Goal: Task Accomplishment & Management: Manage account settings

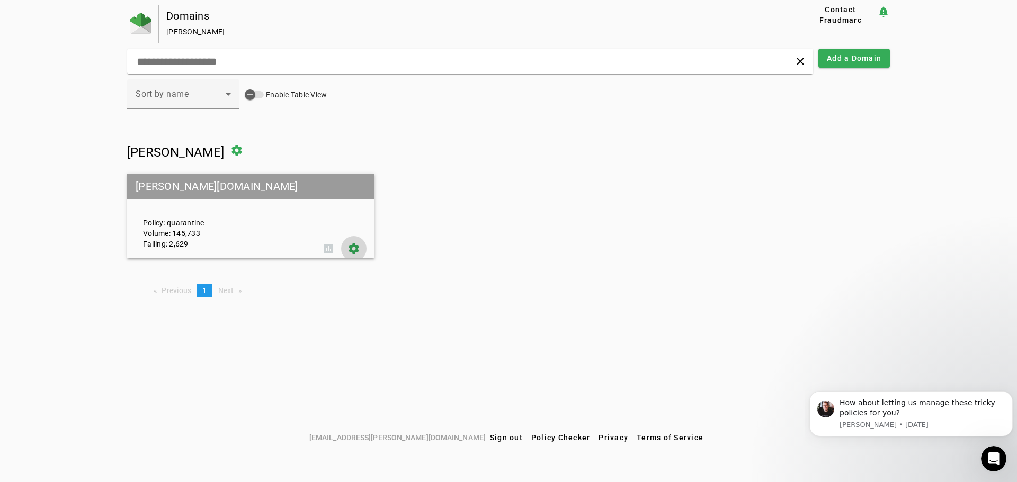
click at [362, 252] on span at bounding box center [353, 248] width 25 height 25
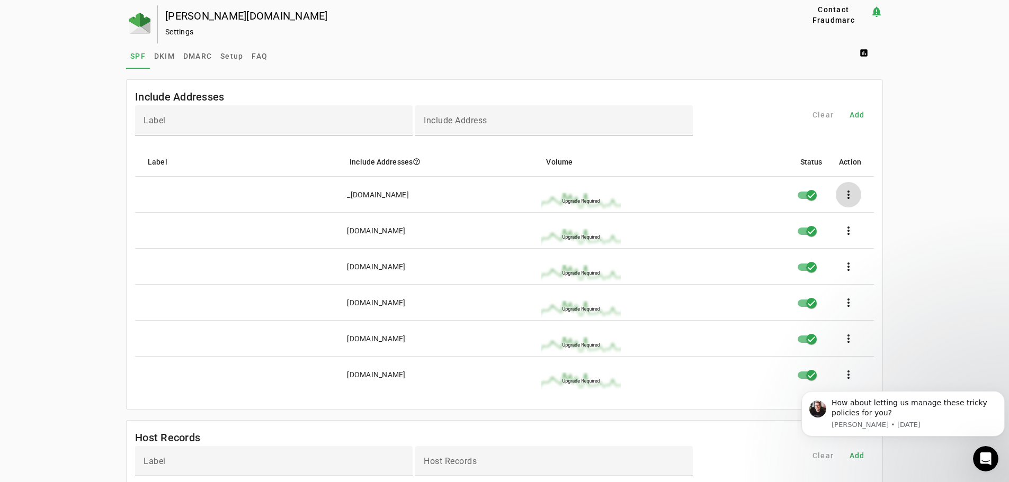
click at [851, 199] on span at bounding box center [848, 194] width 25 height 25
click at [951, 176] on div at bounding box center [504, 241] width 1009 height 482
click at [168, 51] on span "DKIM" at bounding box center [164, 55] width 21 height 25
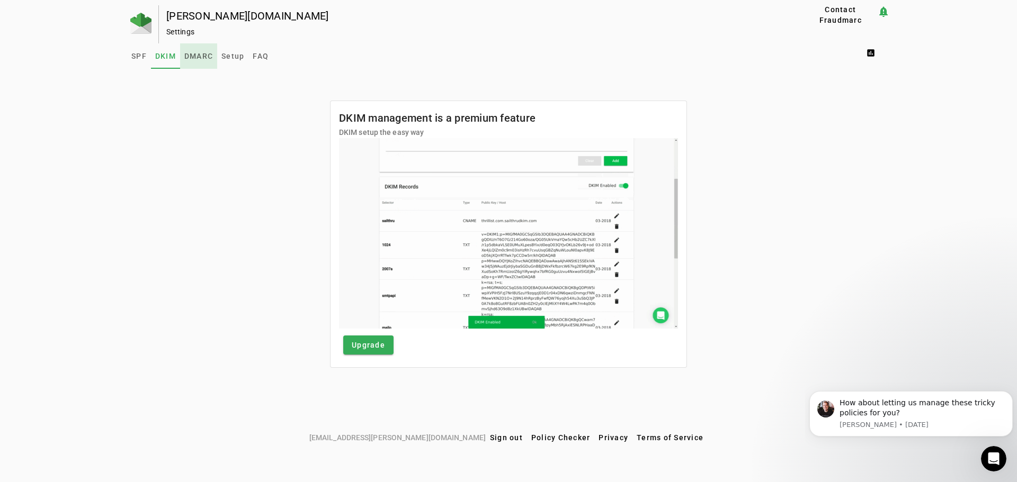
click at [193, 53] on span "DMARC" at bounding box center [198, 55] width 29 height 7
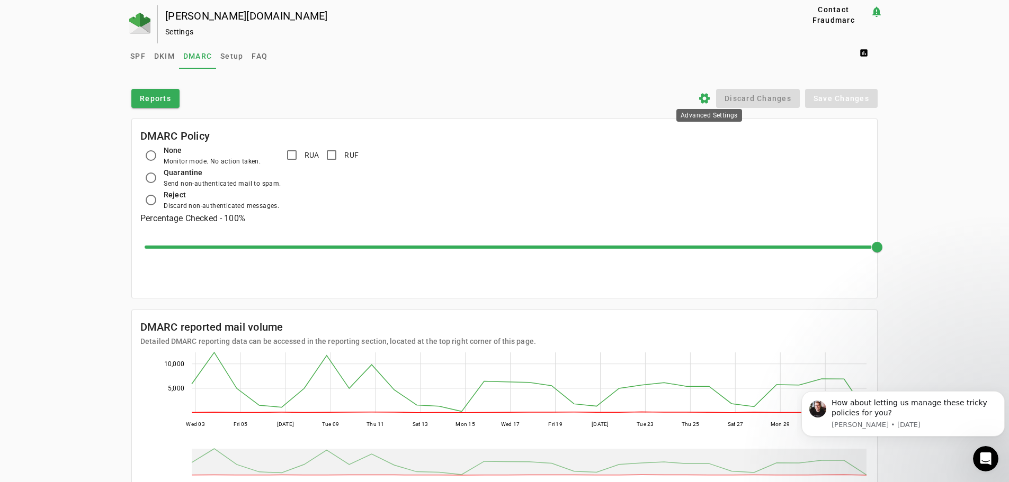
click at [707, 98] on icon "settings" at bounding box center [704, 98] width 13 height 13
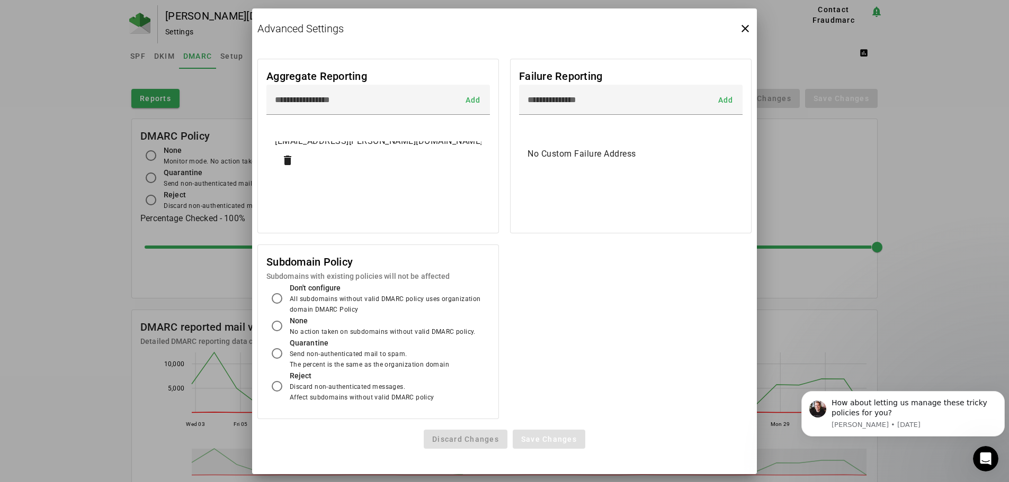
drag, startPoint x: 430, startPoint y: 150, endPoint x: 427, endPoint y: 157, distance: 8.1
click at [431, 149] on span "coadmin@colliflower.com delete" at bounding box center [378, 154] width 206 height 38
click at [396, 206] on mat-card "Aggregate Reporting Add coadmin@colliflower.com delete" at bounding box center [377, 146] width 241 height 175
click at [611, 166] on mat-list-item "No Custom Failure Address" at bounding box center [630, 153] width 223 height 25
click at [469, 100] on span "Add" at bounding box center [472, 100] width 15 height 0
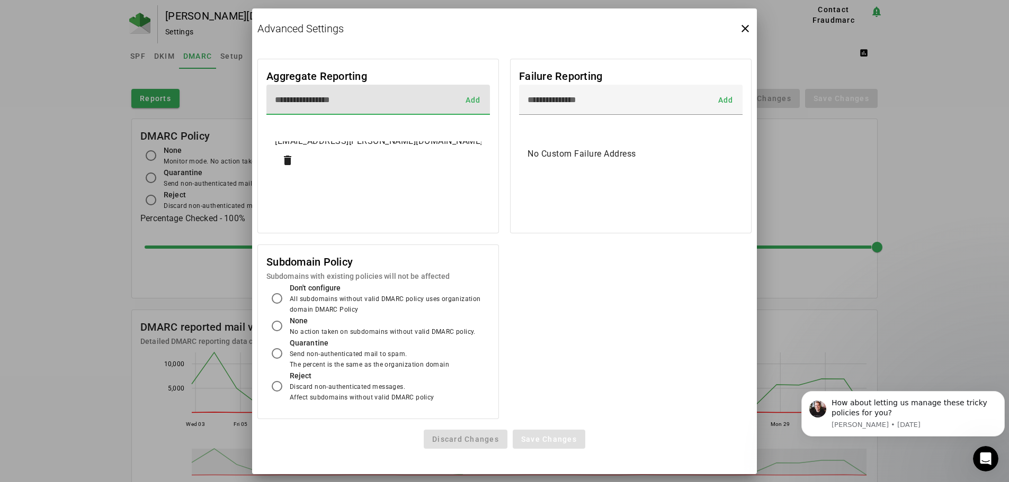
click at [401, 102] on input at bounding box center [364, 100] width 179 height 13
click at [704, 103] on input at bounding box center [616, 100] width 179 height 13
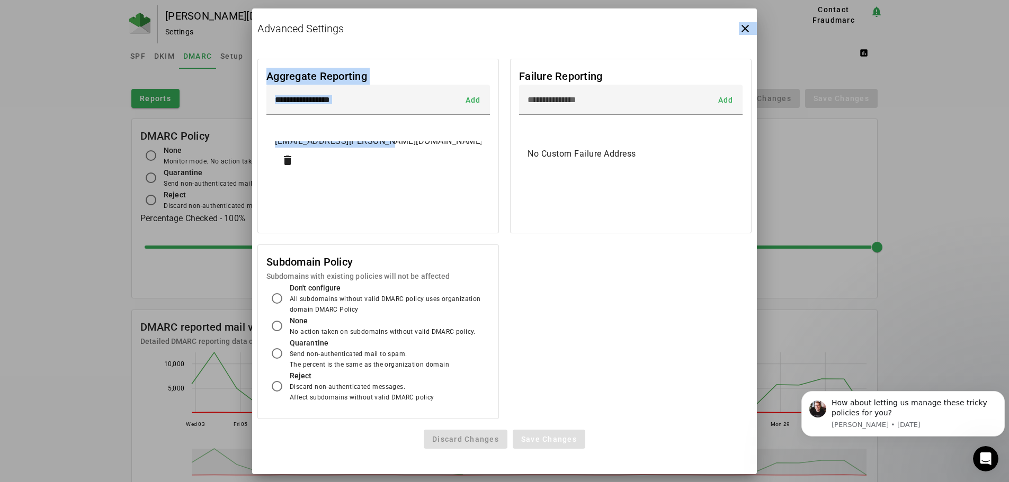
drag, startPoint x: 376, startPoint y: 143, endPoint x: 346, endPoint y: 32, distance: 115.7
click at [0, 0] on app-dmarc-advanced "Advanced Settings close Aggregate Reporting Add coadmin@colliflower.com delete …" at bounding box center [0, 0] width 0 height 0
drag, startPoint x: 296, startPoint y: 25, endPoint x: 319, endPoint y: 32, distance: 24.3
click at [301, 28] on h2 "Advanced Settings" at bounding box center [300, 28] width 86 height 13
drag, startPoint x: 742, startPoint y: 30, endPoint x: 748, endPoint y: 41, distance: 12.6
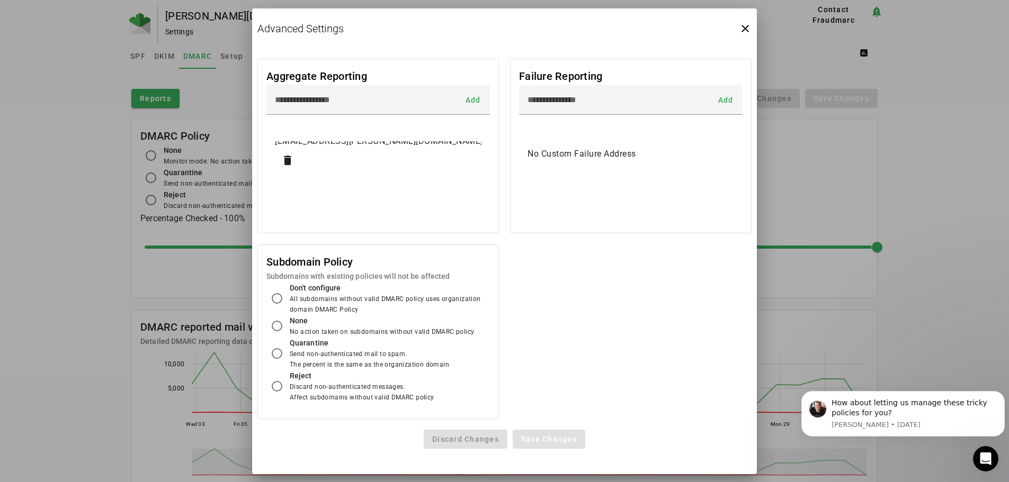
click at [742, 30] on icon "close" at bounding box center [745, 28] width 13 height 13
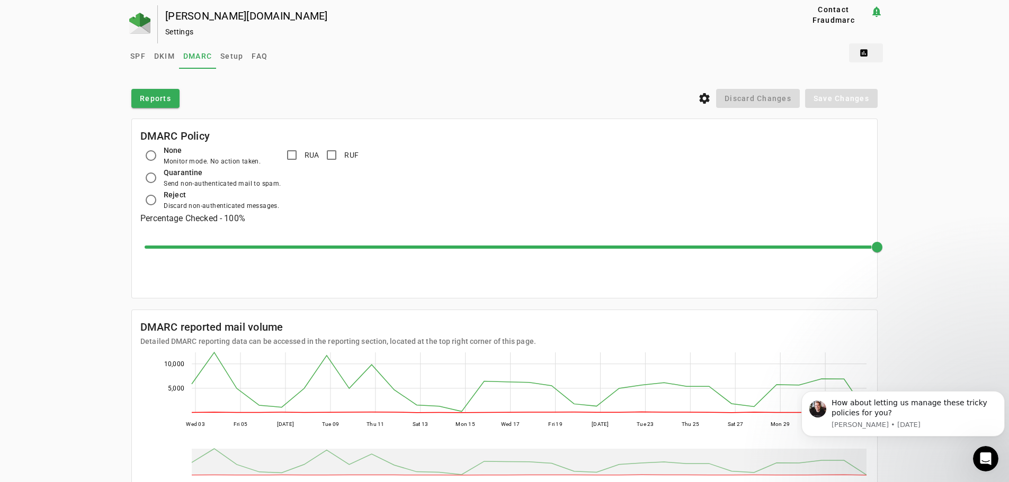
click at [870, 59] on span at bounding box center [866, 52] width 34 height 25
click at [872, 77] on span "DMARC Report" at bounding box center [891, 79] width 62 height 13
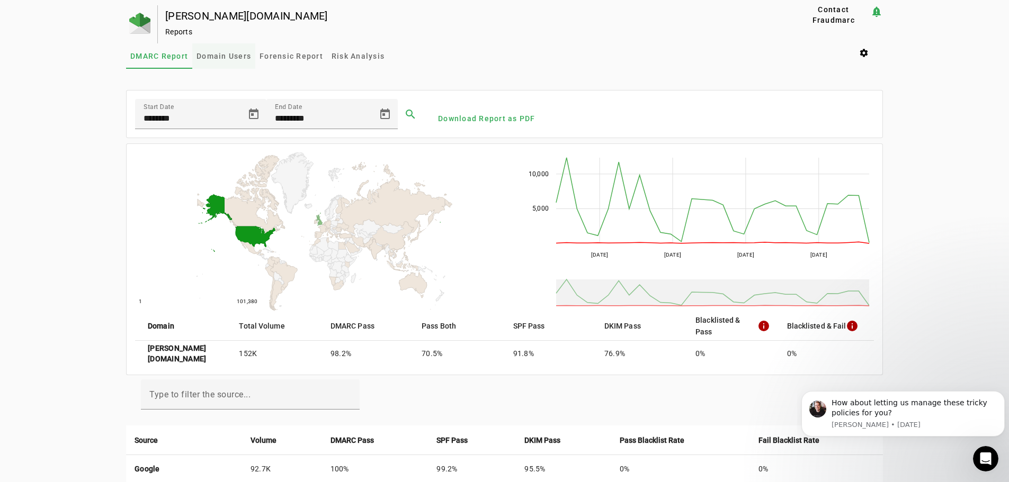
click at [226, 55] on span "Domain Users" at bounding box center [223, 55] width 55 height 7
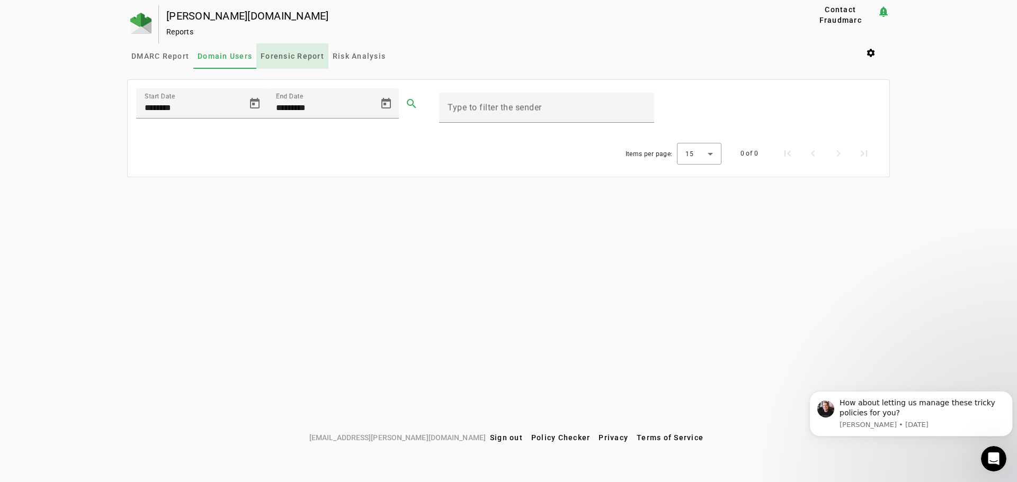
click at [294, 53] on span "Forensic Report" at bounding box center [293, 55] width 64 height 7
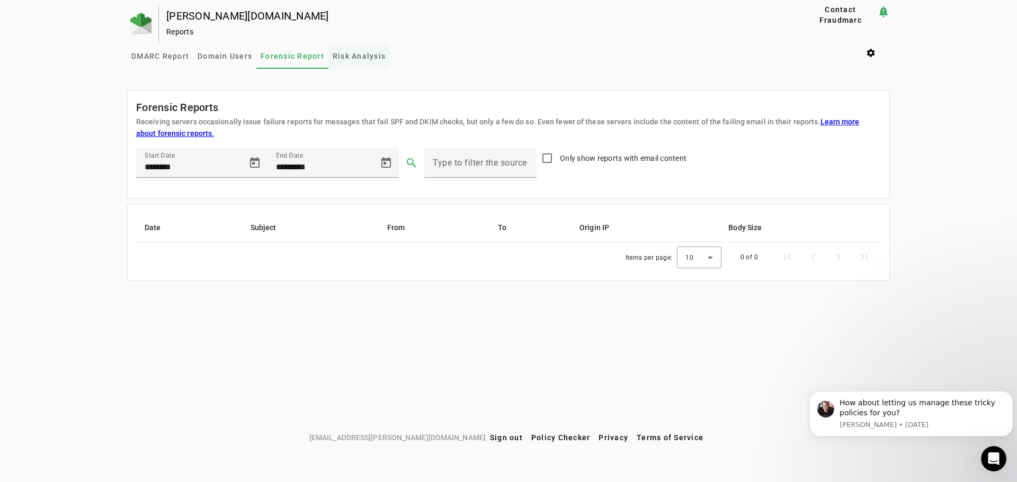
click at [370, 58] on span "Risk Analysis" at bounding box center [359, 55] width 53 height 7
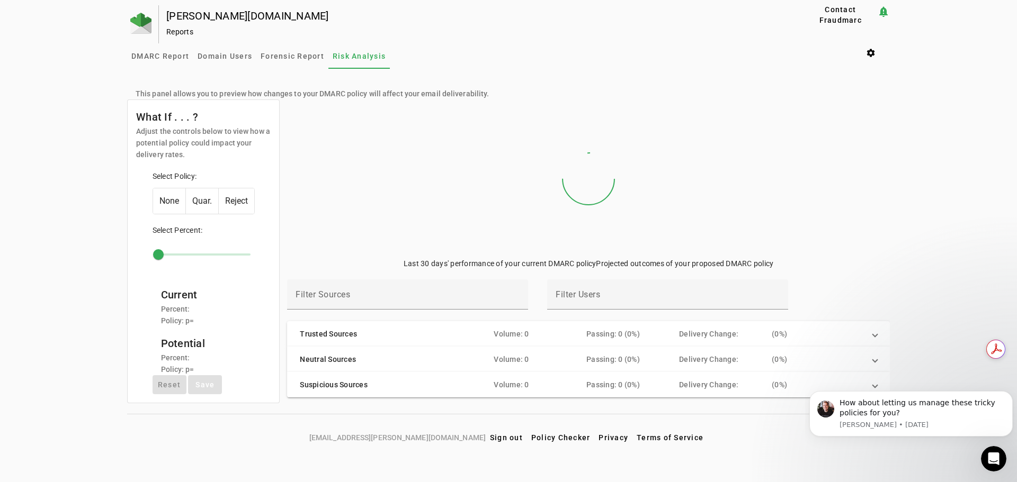
type input "***"
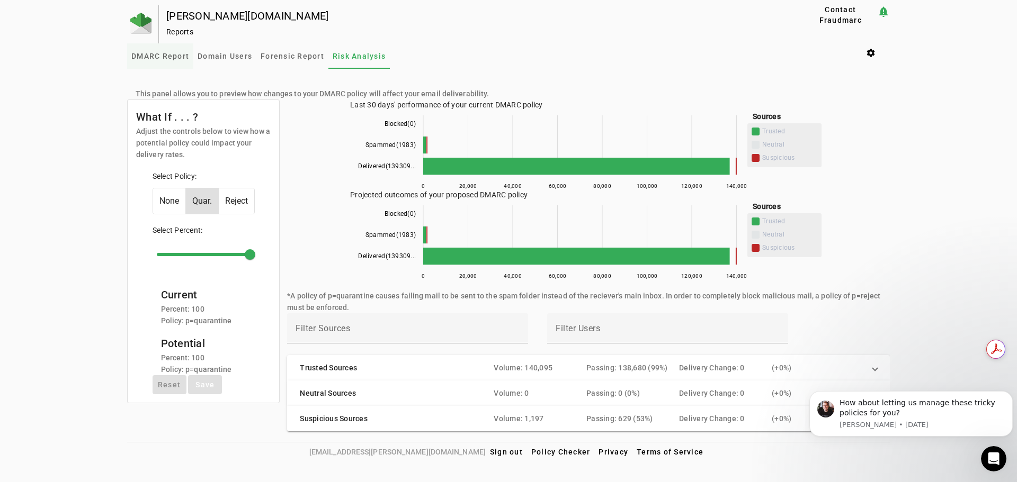
click at [168, 50] on span "DMARC Report" at bounding box center [160, 55] width 58 height 25
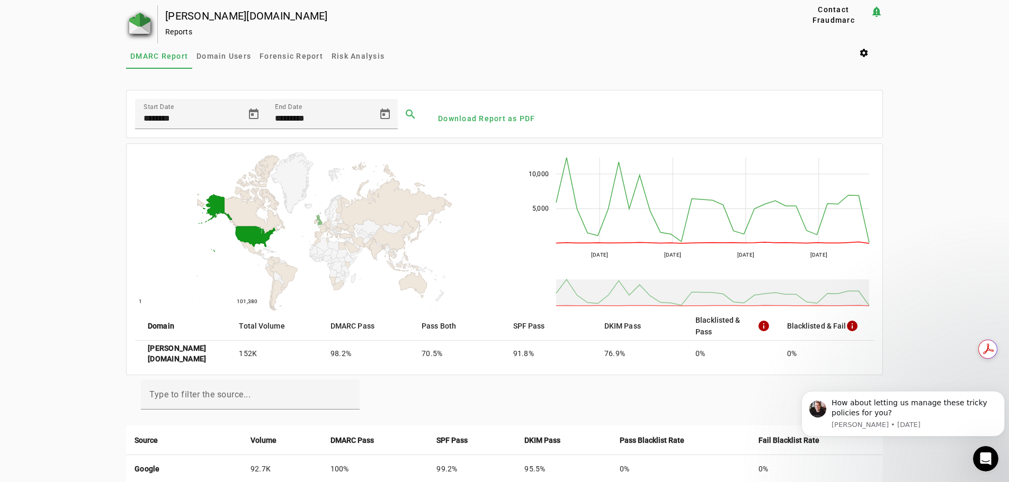
click at [133, 21] on img at bounding box center [139, 23] width 21 height 21
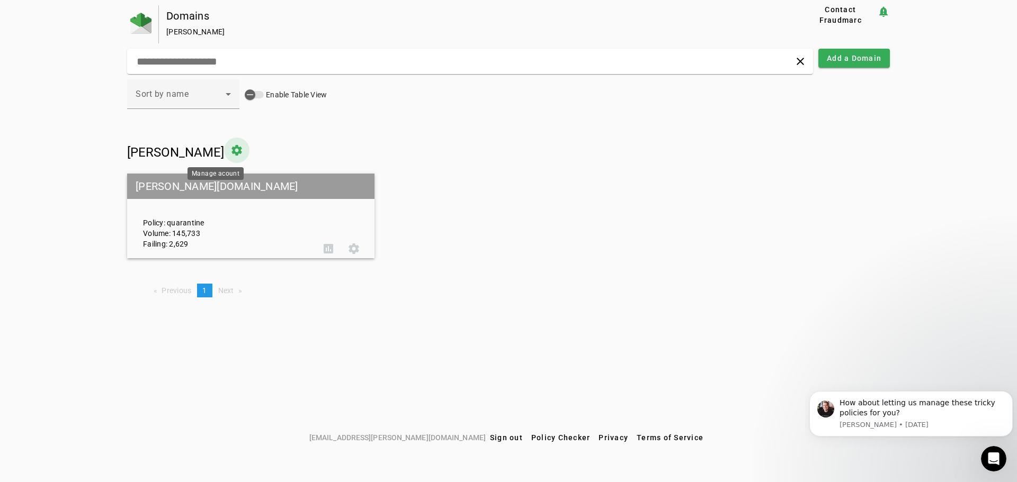
click at [224, 147] on span at bounding box center [236, 150] width 25 height 25
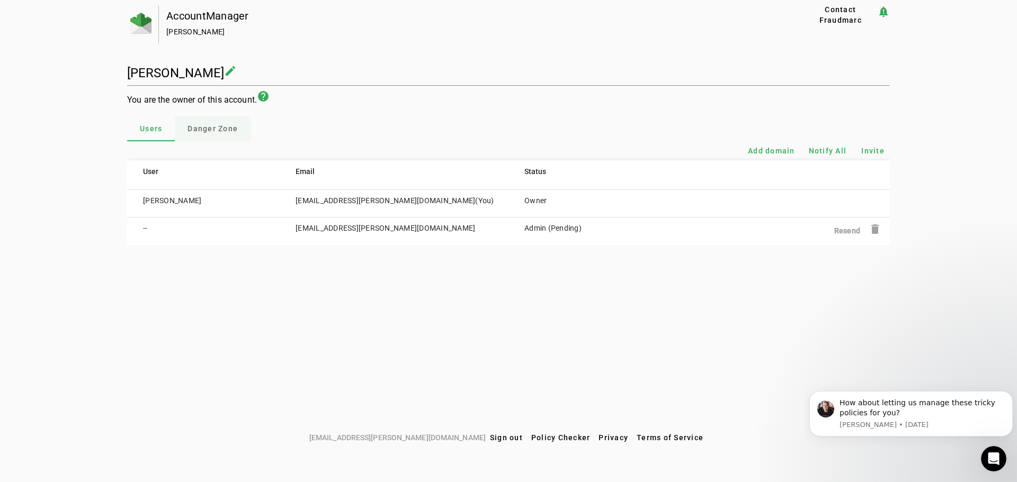
click at [222, 129] on span "Danger Zone" at bounding box center [212, 128] width 50 height 7
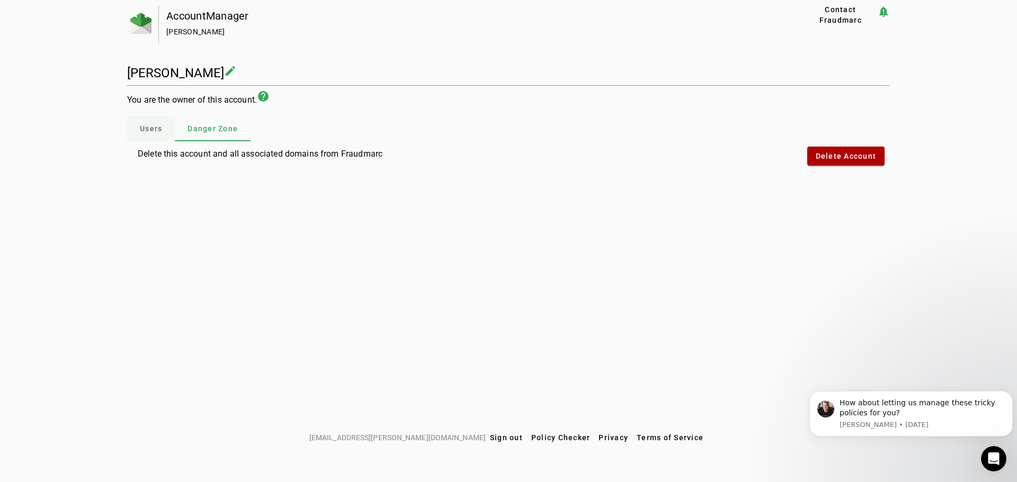
click at [148, 130] on span "Users" at bounding box center [151, 128] width 22 height 7
